Goal: Information Seeking & Learning: Learn about a topic

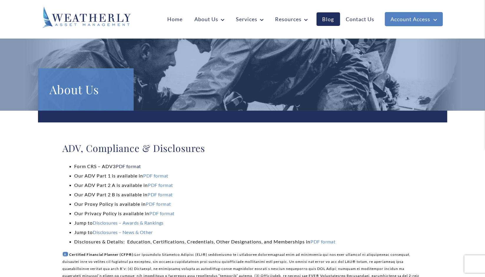
click at [134, 166] on link "PDF format" at bounding box center [128, 167] width 25 height 6
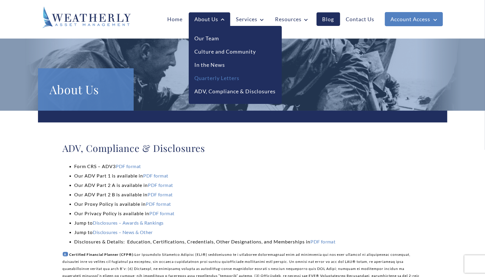
click at [214, 79] on link "Quarterly Letters" at bounding box center [217, 78] width 45 height 8
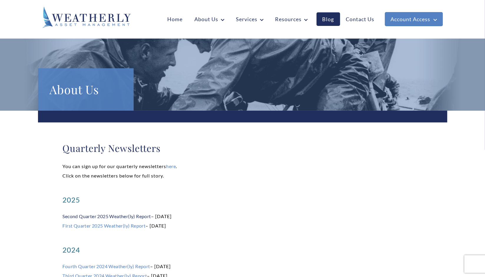
click at [124, 217] on link "Second Quarter 2025 Weather(ly) Report" at bounding box center [107, 217] width 88 height 6
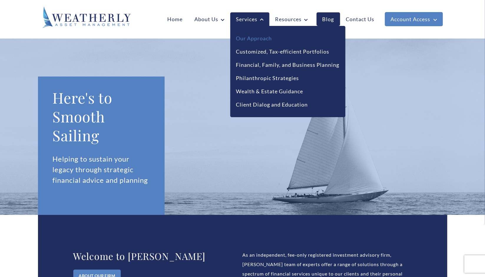
click at [253, 37] on link "Our Approach" at bounding box center [254, 38] width 36 height 8
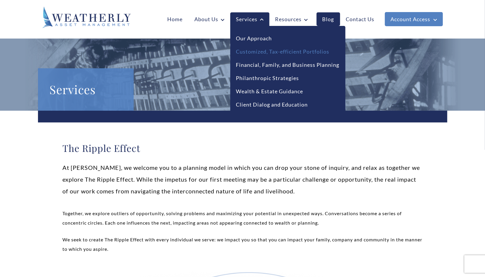
click at [259, 51] on link "Customized, Tax-efficient Portfolios" at bounding box center [282, 52] width 93 height 8
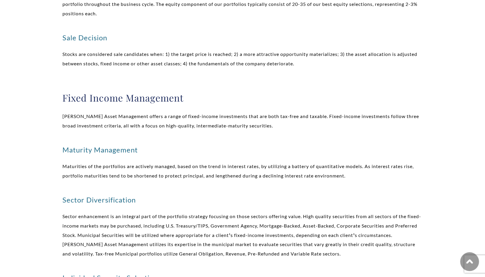
scroll to position [726, 0]
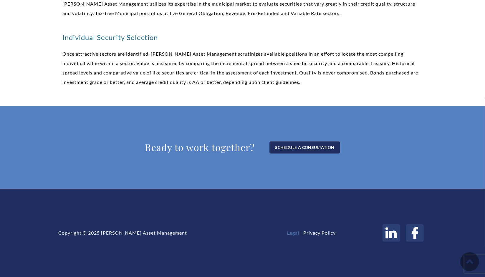
click at [294, 232] on link "Legal" at bounding box center [293, 233] width 12 height 6
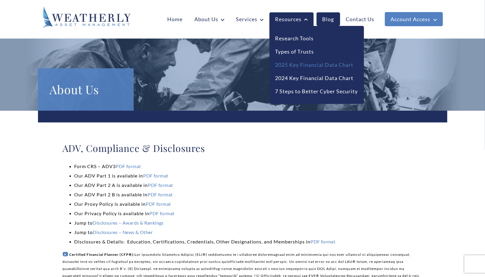
click at [302, 64] on link "2025 Key Financial Data Chart" at bounding box center [314, 65] width 78 height 8
